Goal: Task Accomplishment & Management: Complete application form

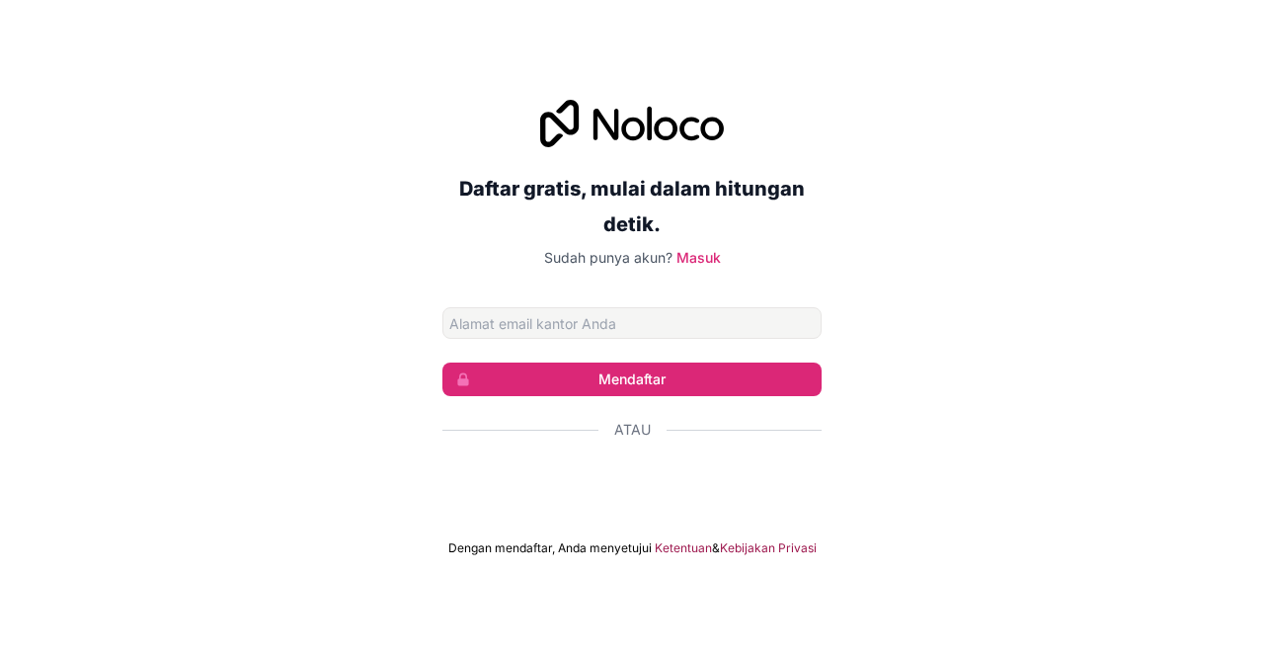
scroll to position [63, 0]
click at [556, 307] on input "Alamat email" at bounding box center [632, 323] width 379 height 32
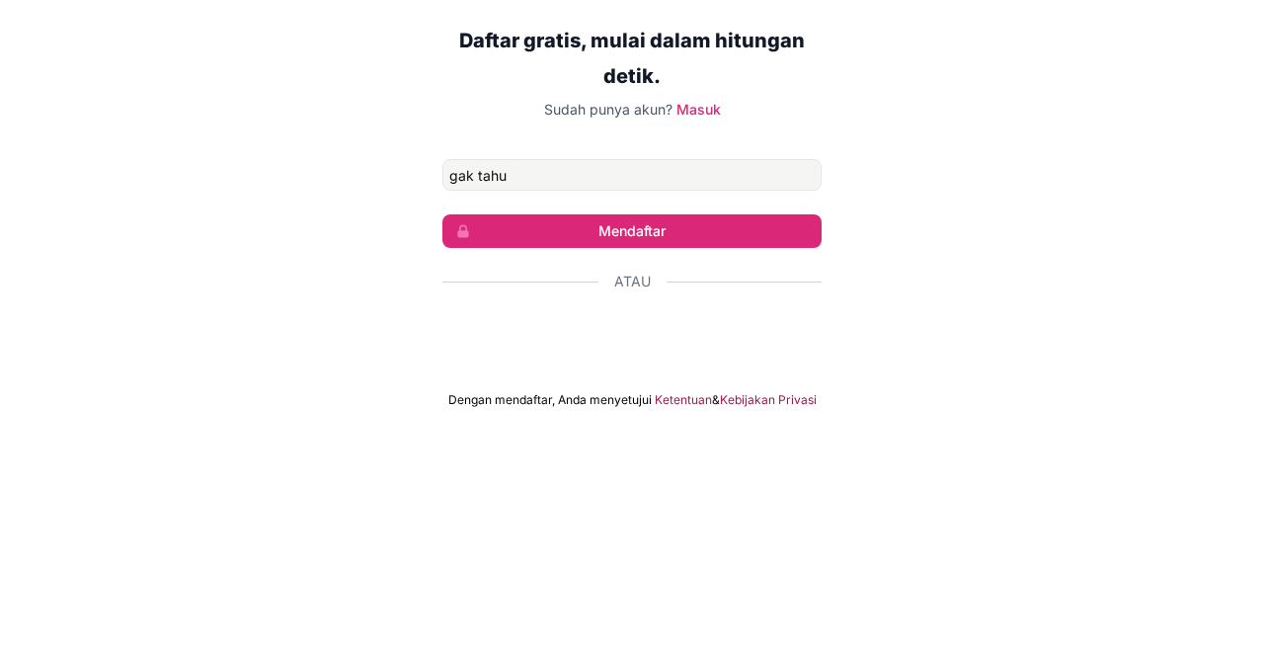
click at [443, 363] on button "Mendaftar" at bounding box center [632, 380] width 379 height 34
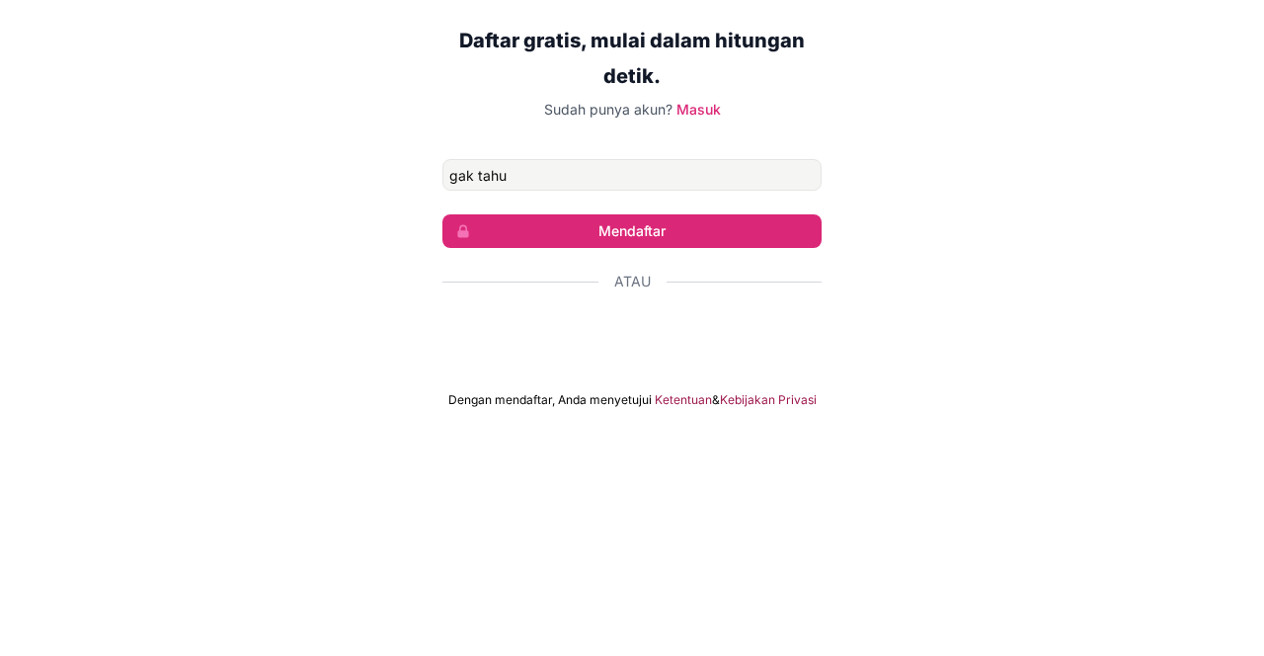
click at [1183, 319] on div "Daftar gratis, mulai dalam hitungan detik. Sudah punya akun? Masuk gak tahu Men…" at bounding box center [632, 328] width 1264 height 512
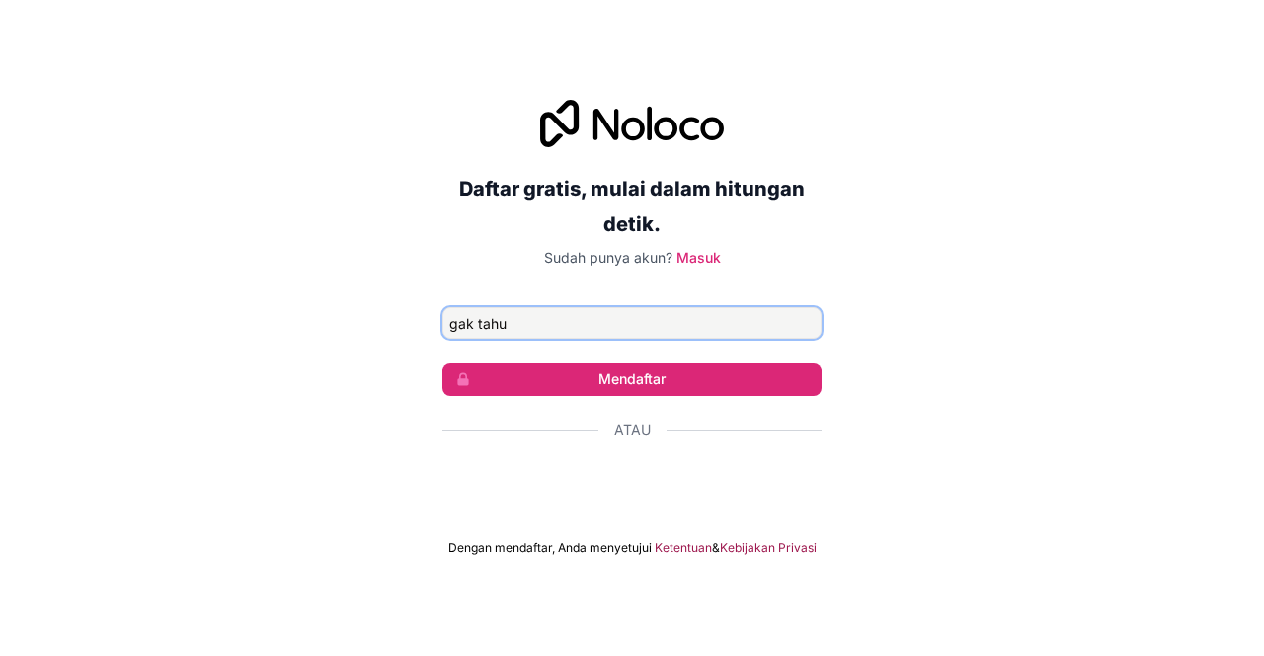
click at [725, 307] on input "gak tahu" at bounding box center [632, 323] width 379 height 32
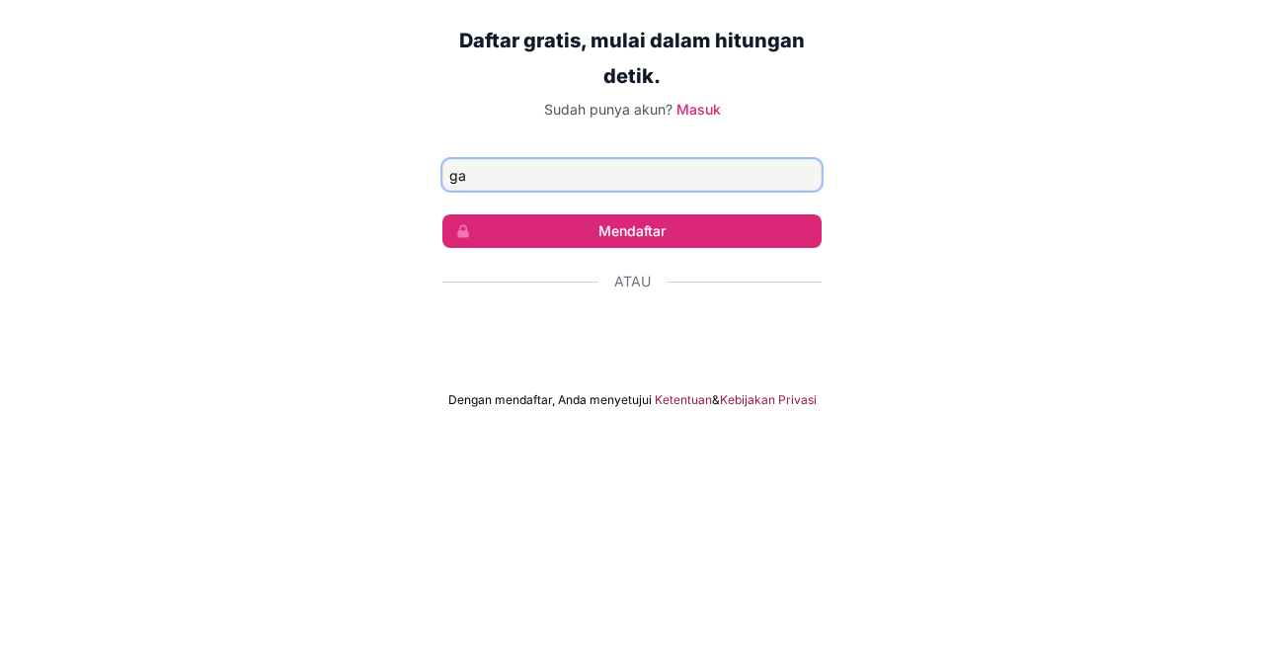
type input "g"
click at [1183, 249] on div "Daftar gratis, mulai dalam hitungan detik. Sudah punya akun? Masuk Mendaftar At…" at bounding box center [632, 328] width 1264 height 512
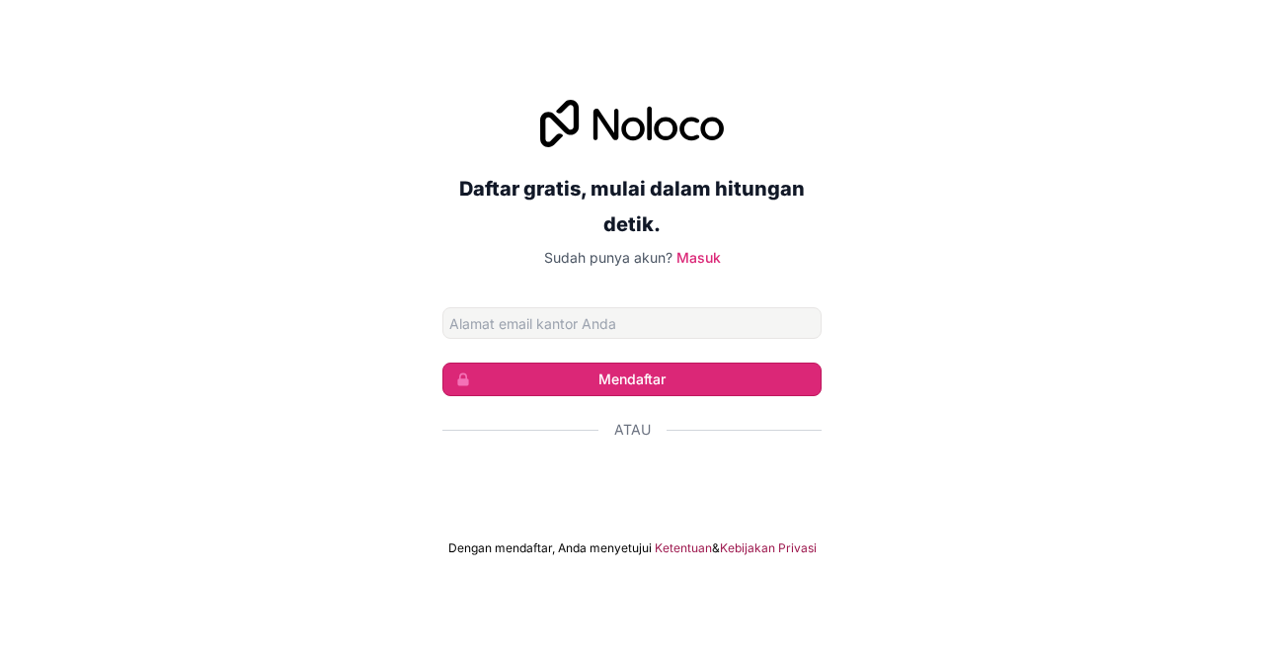
click at [521, 363] on button "Mendaftar" at bounding box center [632, 380] width 379 height 34
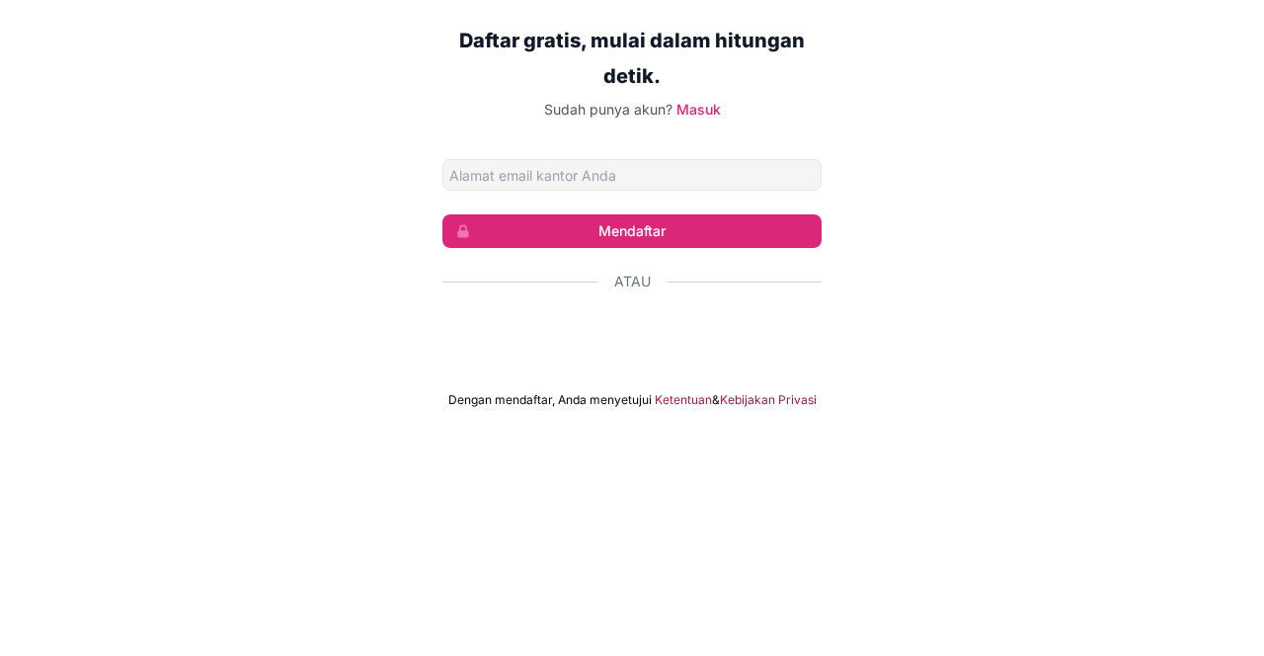
click at [94, 393] on div "Daftar gratis, mulai dalam hitungan detik. Sudah punya akun? Masuk Mendaftar At…" at bounding box center [632, 328] width 1264 height 512
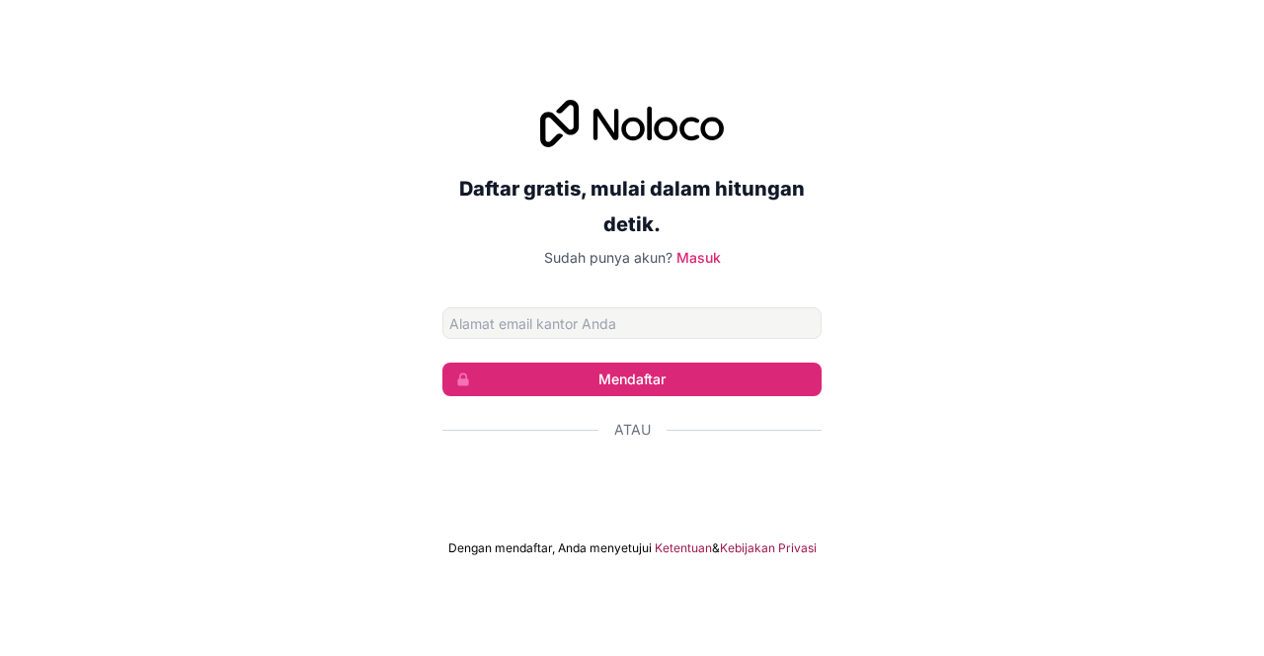
click at [469, 420] on div "Atau" at bounding box center [632, 430] width 379 height 20
click at [508, 262] on div "Daftar gratis, mulai dalam hitungan detik. Sudah punya akun? Masuk Mendaftar At…" at bounding box center [632, 328] width 379 height 456
click at [494, 307] on input "Alamat email" at bounding box center [632, 323] width 379 height 32
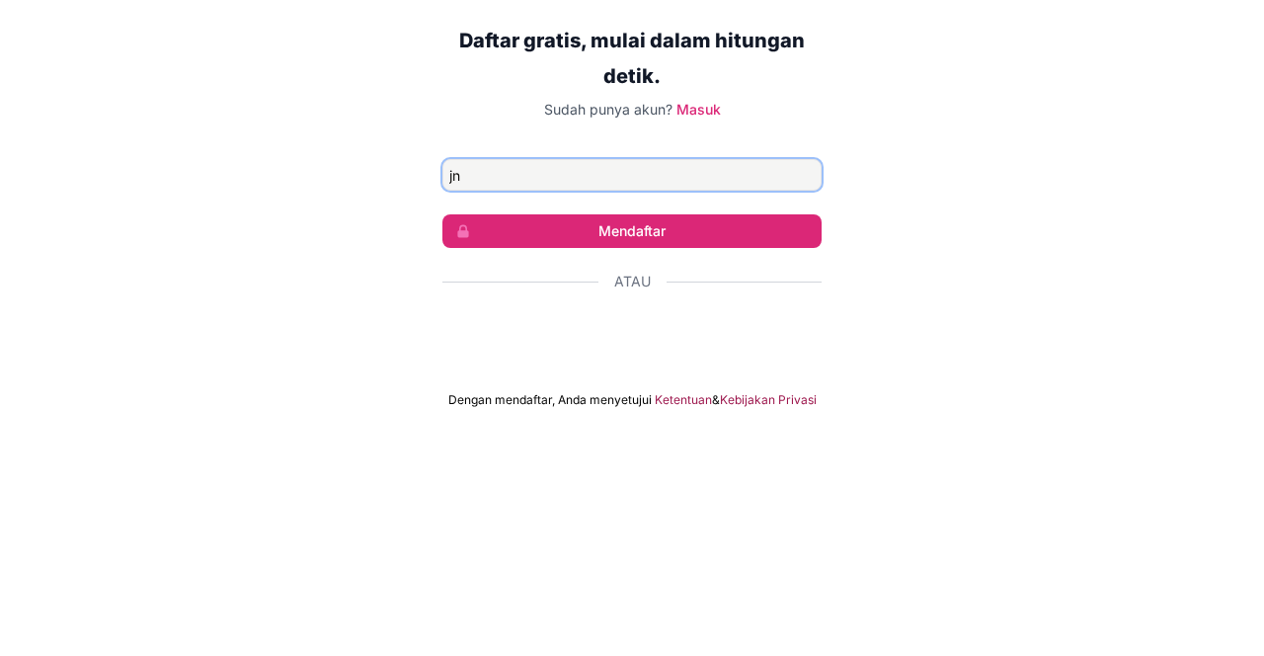
type input "j"
type input "bexber 1990_vip"
click at [1036, 333] on div "Daftar gratis, mulai dalam hitungan detik. Sudah punya akun? Masuk bexber 1990_…" at bounding box center [632, 328] width 1264 height 512
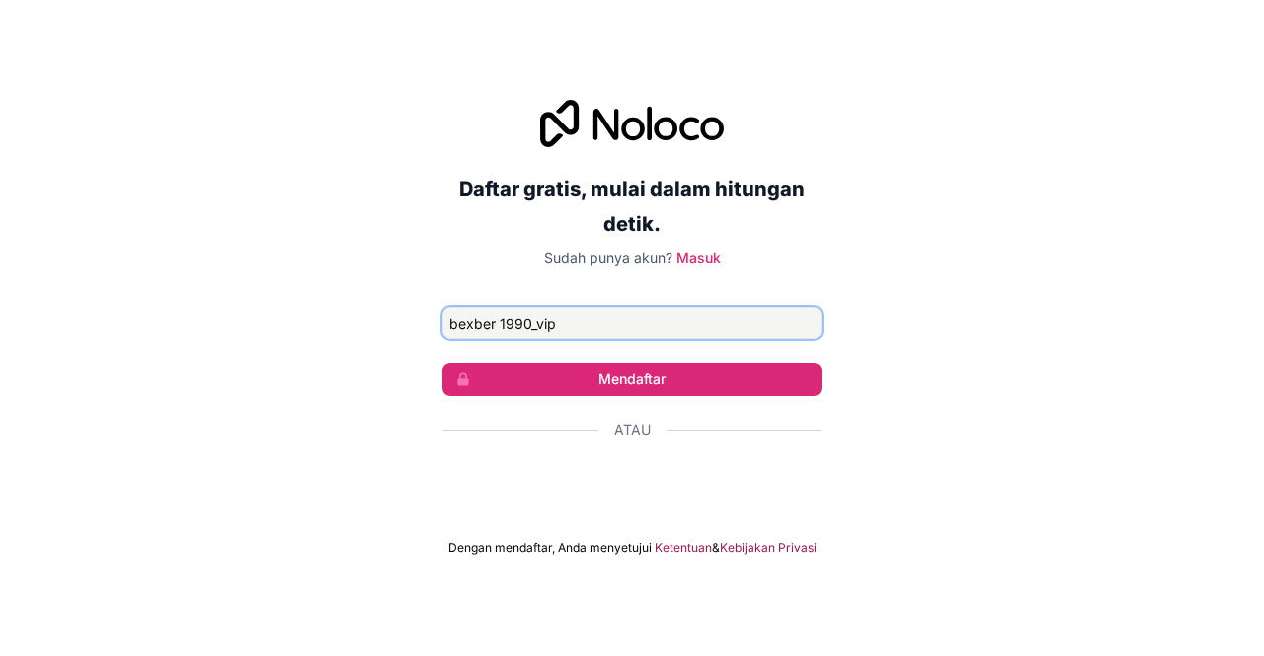
click at [723, 307] on input "bexber 1990_vip" at bounding box center [632, 323] width 379 height 32
